Goal: Check status: Check status

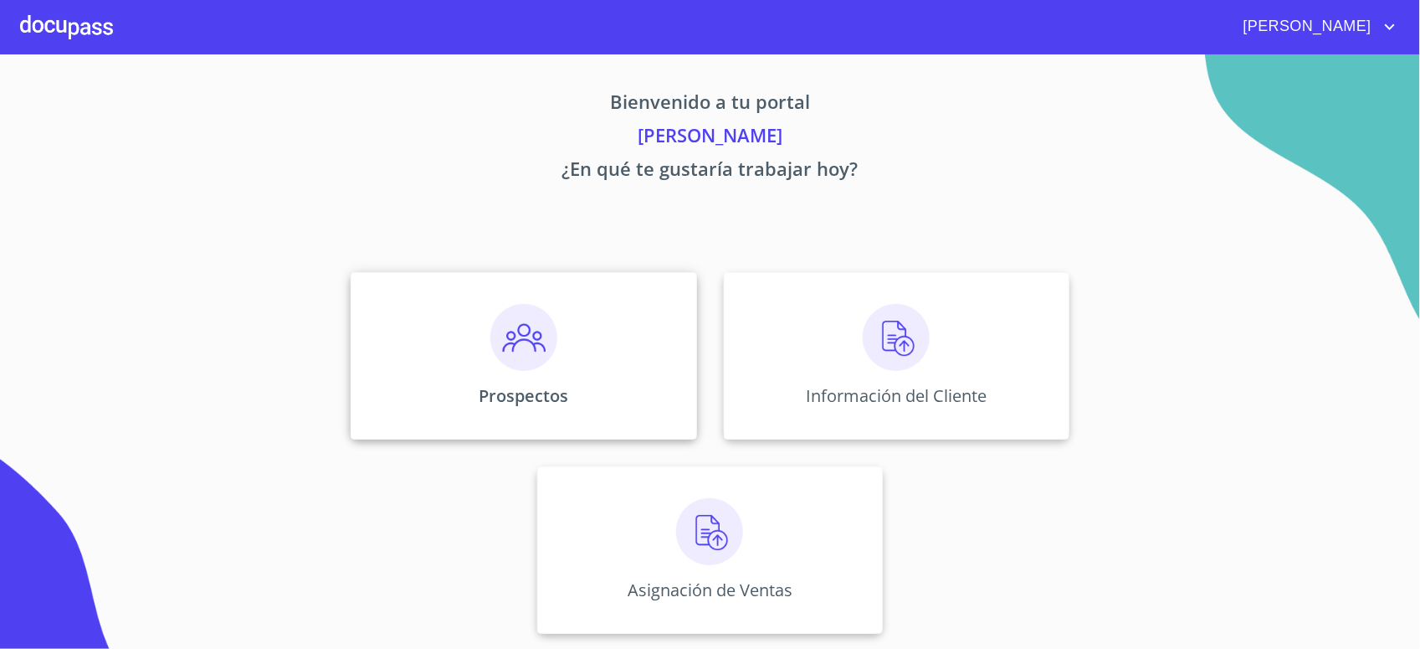
click at [523, 341] on img at bounding box center [523, 337] width 67 height 67
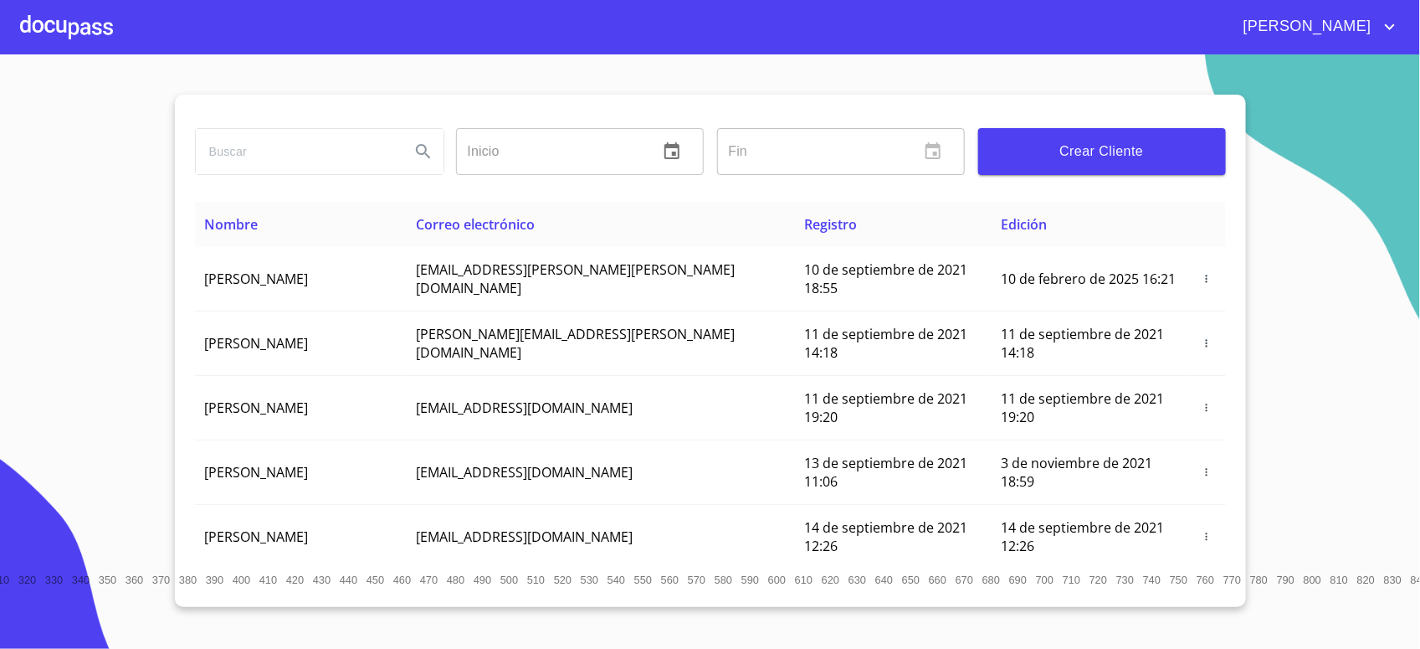
click at [311, 141] on input "search" at bounding box center [296, 151] width 201 height 45
type input "[PERSON_NAME] [PERSON_NAME]"
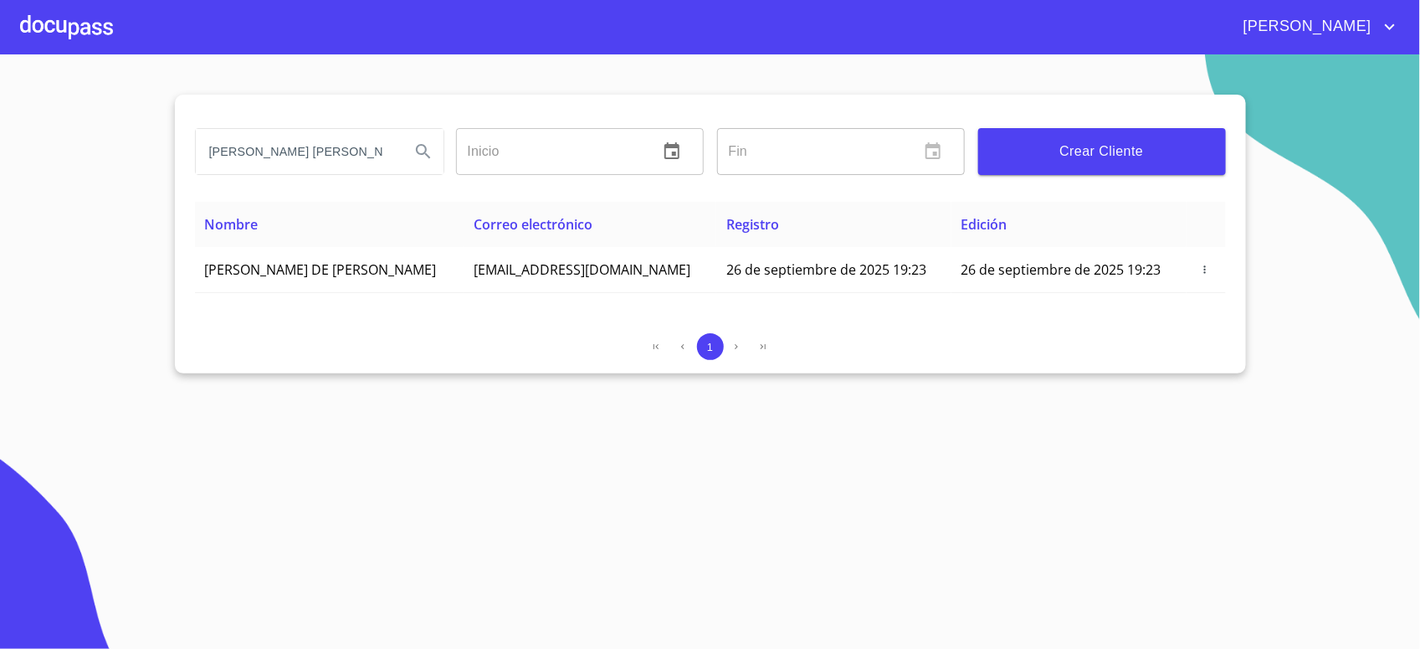
click at [78, 31] on div at bounding box center [66, 27] width 93 height 54
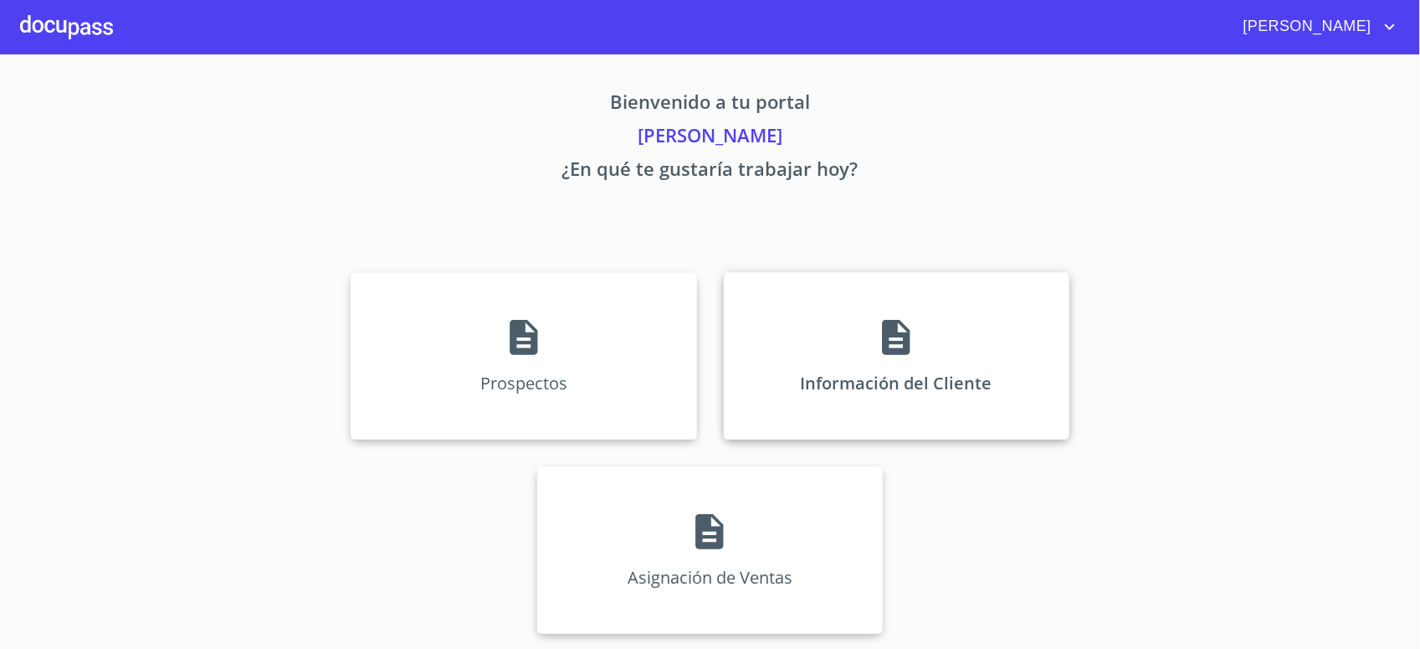
click at [854, 326] on div "Información del Cliente" at bounding box center [897, 355] width 346 height 167
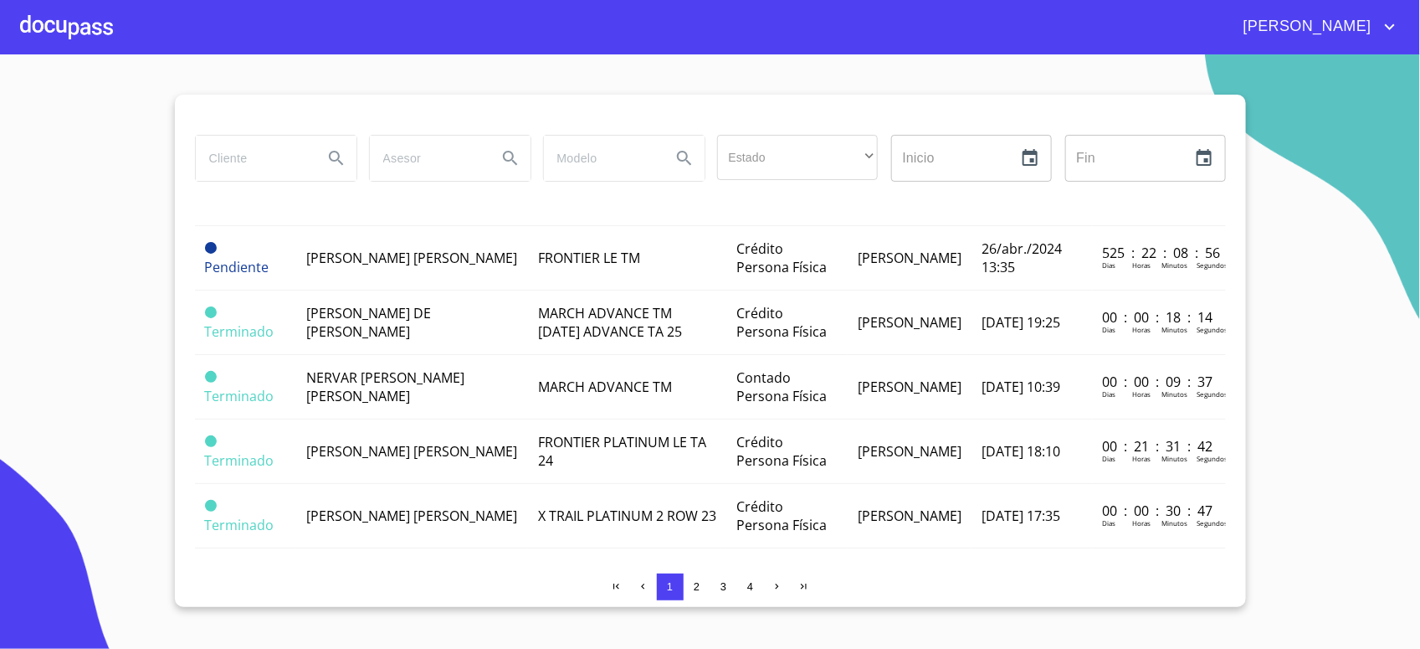
scroll to position [1373, 0]
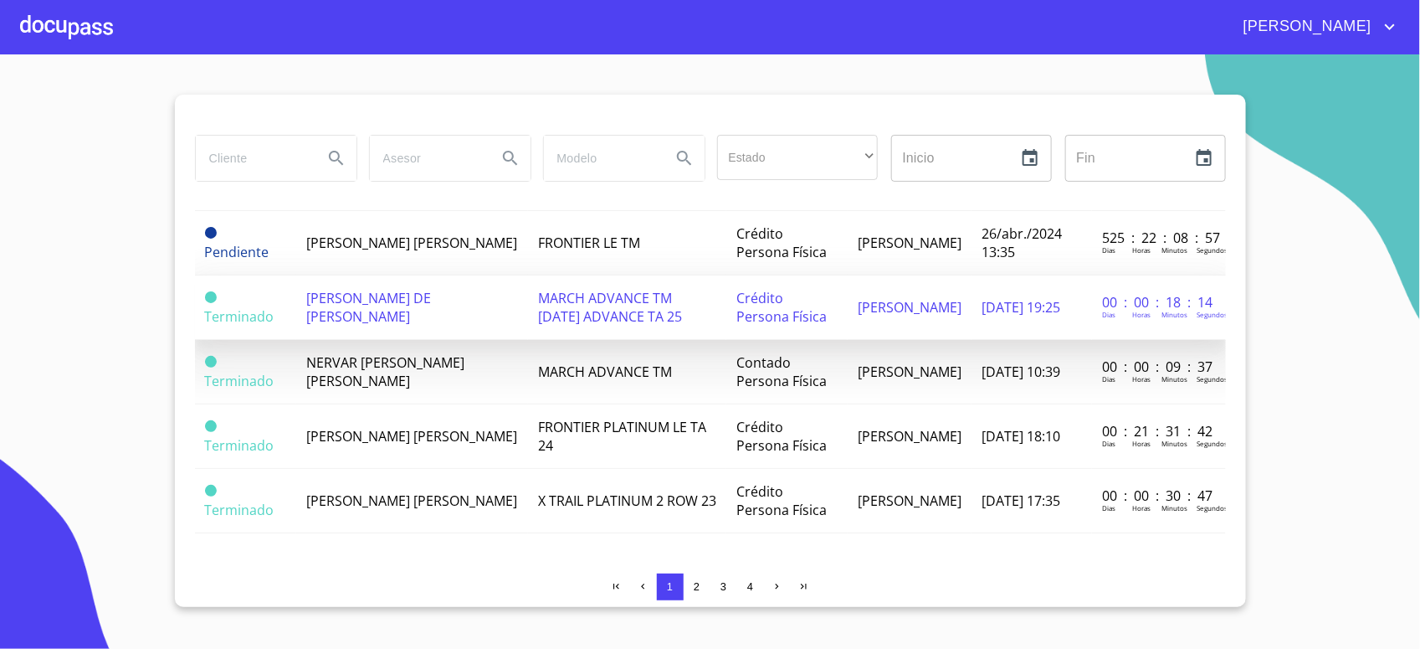
click at [377, 298] on span "[PERSON_NAME] DE [PERSON_NAME]" at bounding box center [368, 307] width 125 height 37
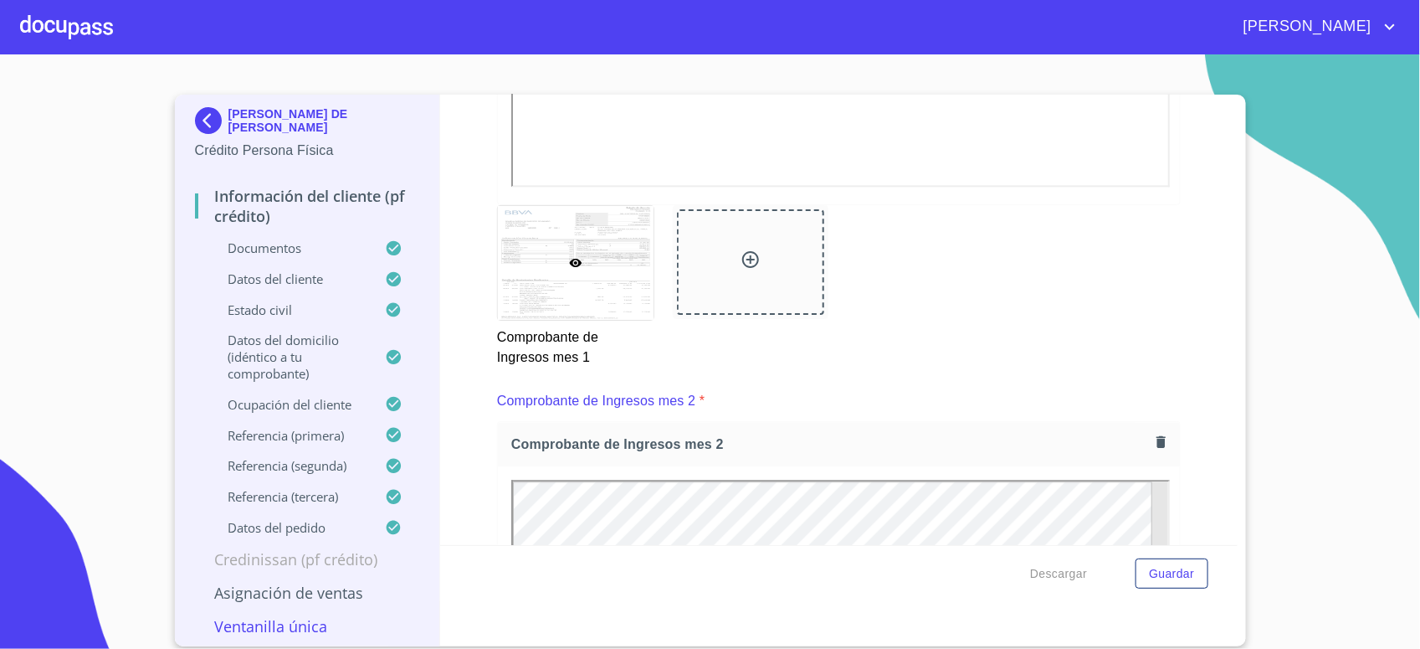
scroll to position [1327, 0]
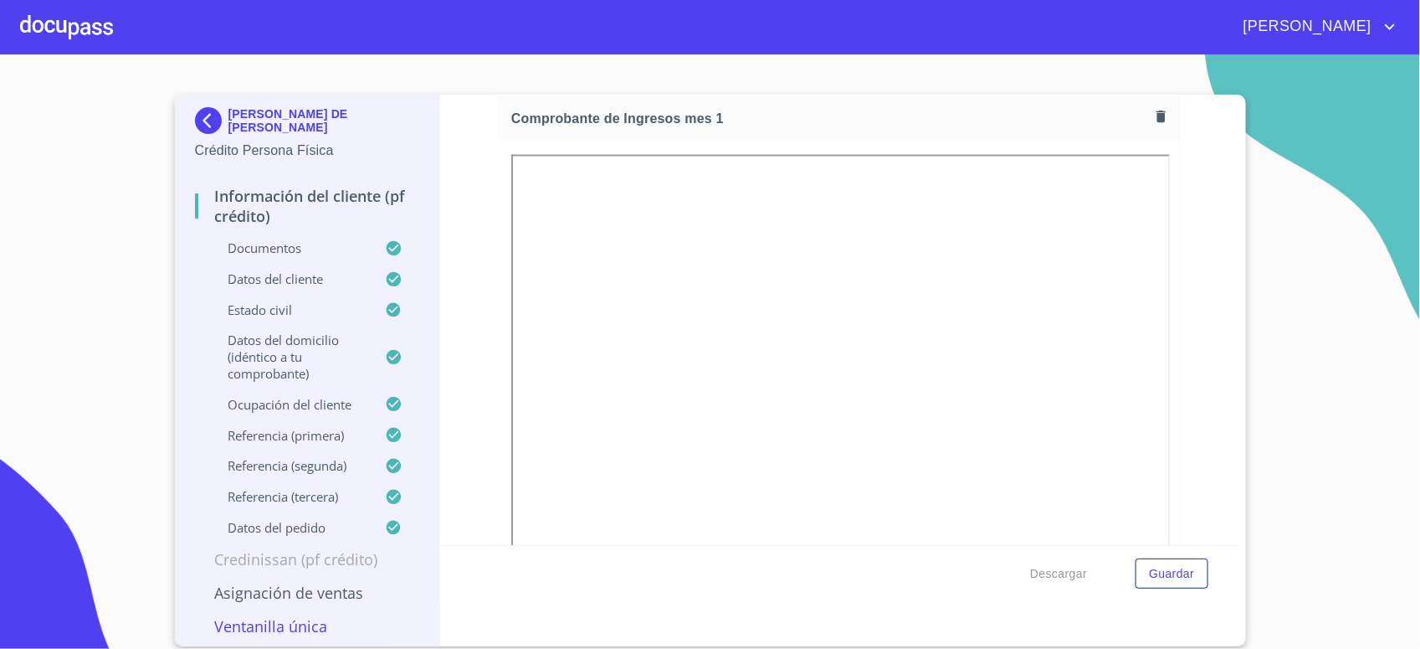
click at [55, 26] on div at bounding box center [66, 27] width 93 height 54
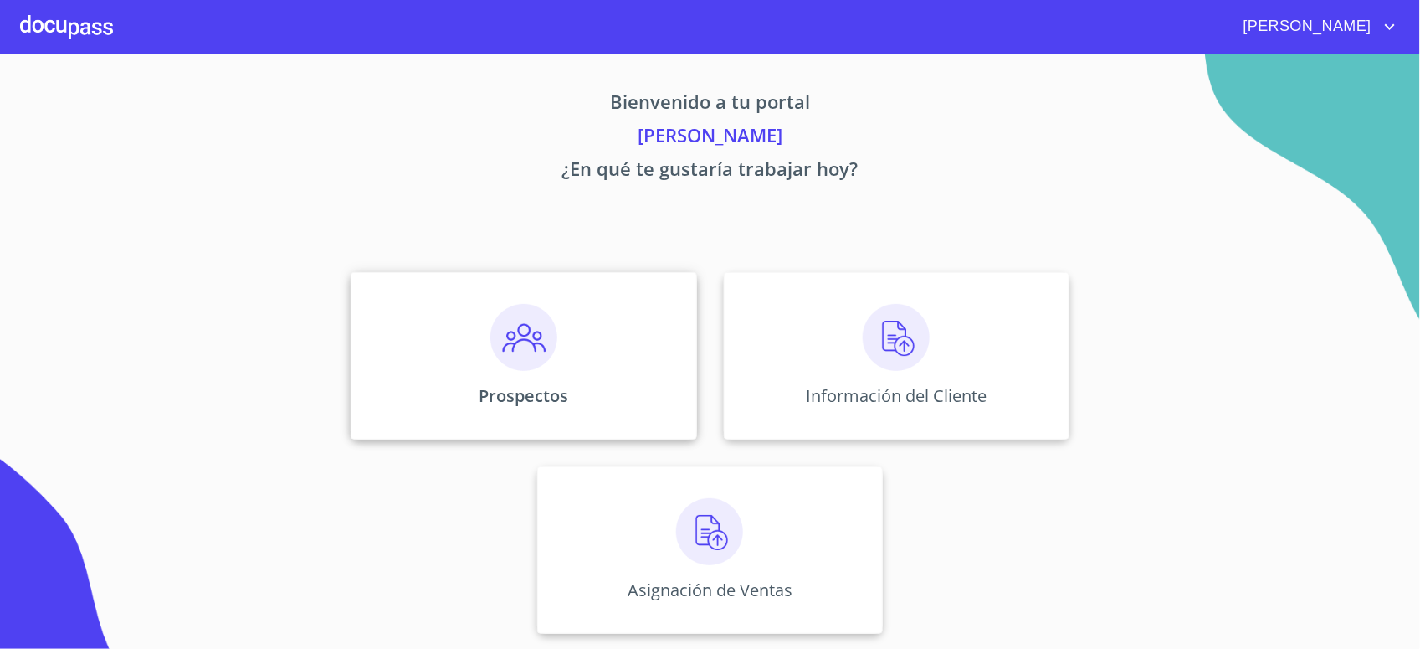
click at [490, 332] on img at bounding box center [523, 337] width 67 height 67
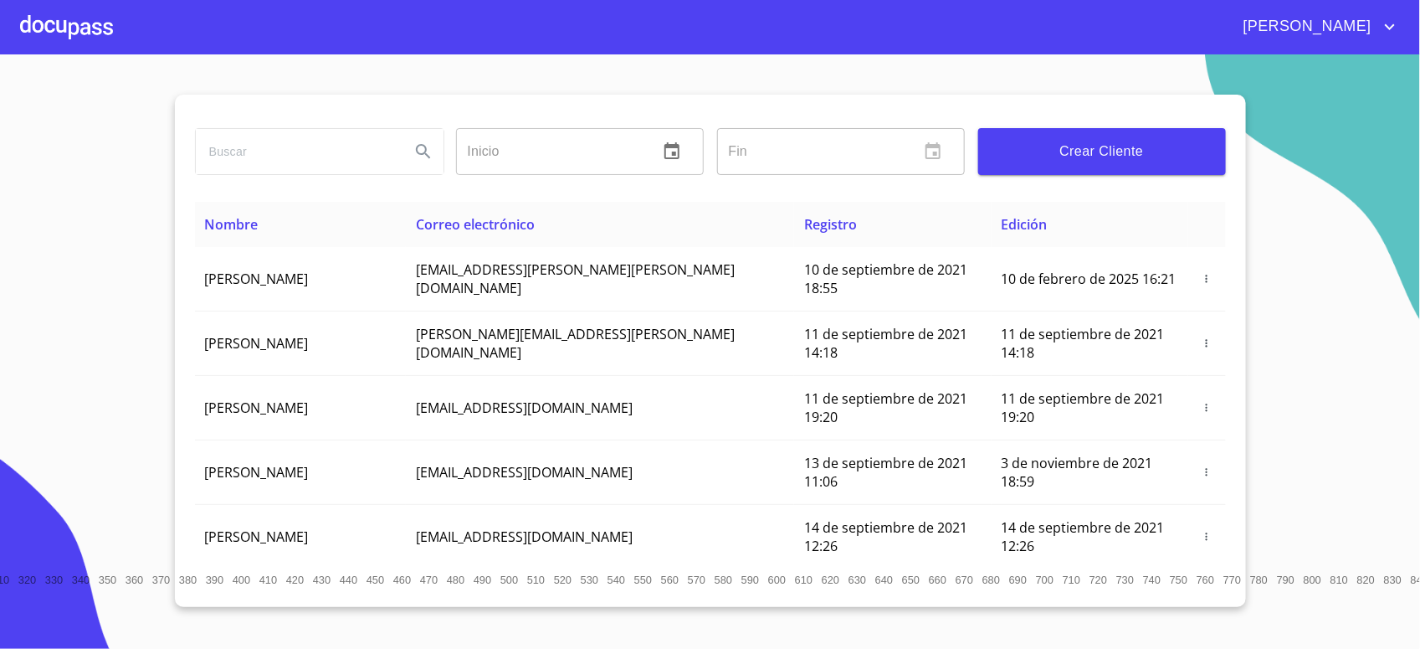
click at [237, 148] on input "search" at bounding box center [296, 151] width 201 height 45
type input "[PERSON_NAME] [PERSON_NAME]"
